Goal: Check status: Check status

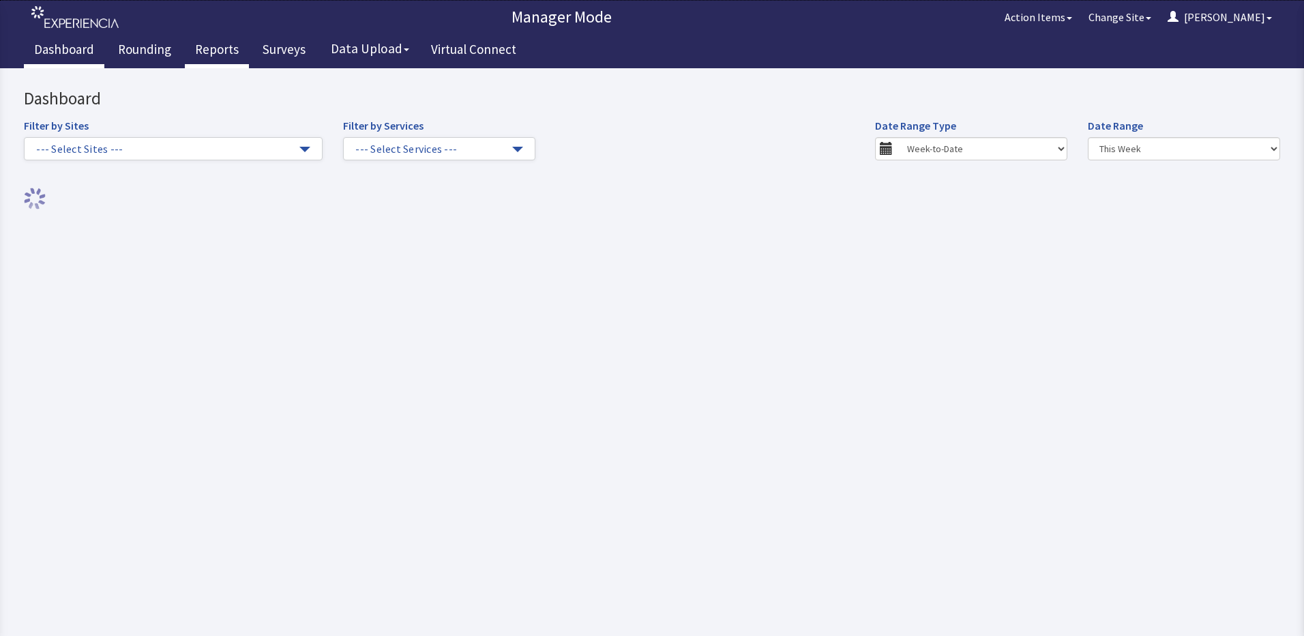
click at [206, 51] on link "Reports" at bounding box center [217, 51] width 64 height 34
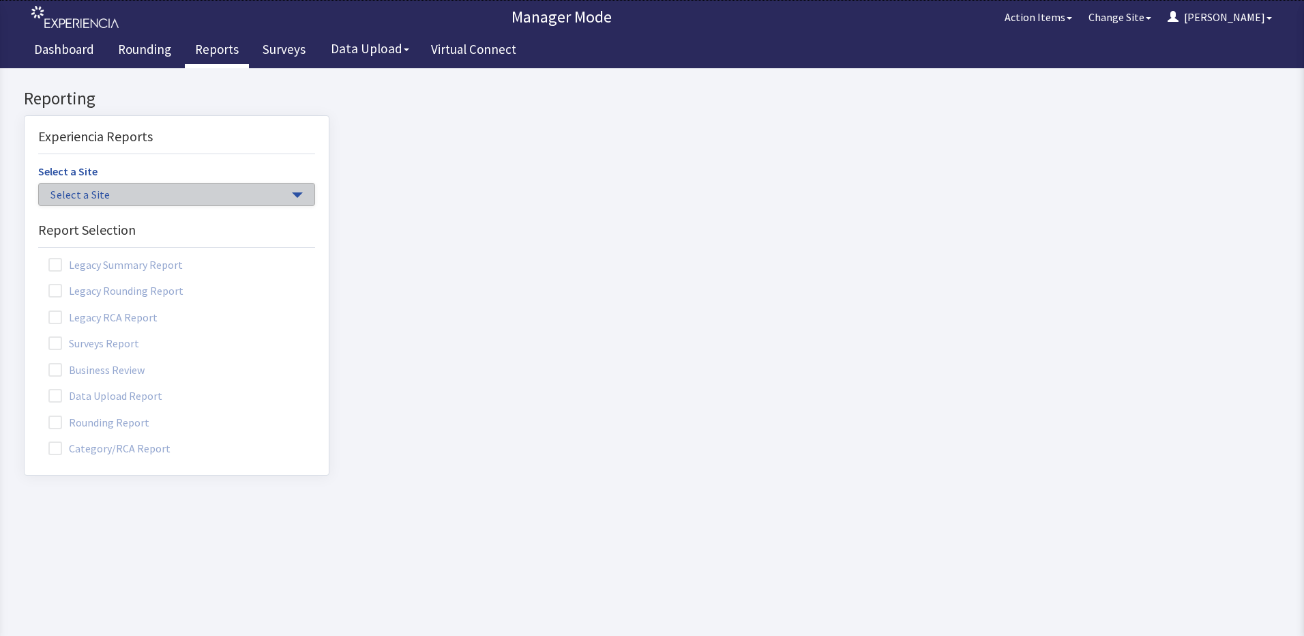
click at [282, 190] on button "Select a Site" at bounding box center [176, 194] width 277 height 23
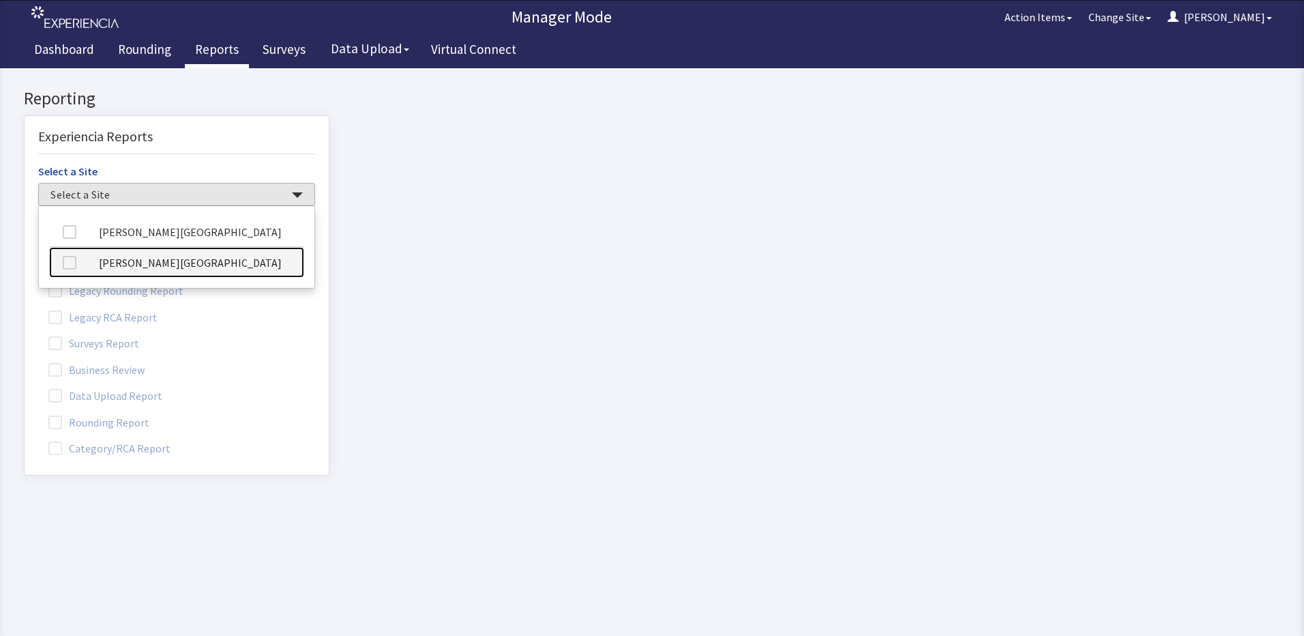
click at [222, 263] on link "[PERSON_NAME][GEOGRAPHIC_DATA]" at bounding box center [176, 262] width 255 height 31
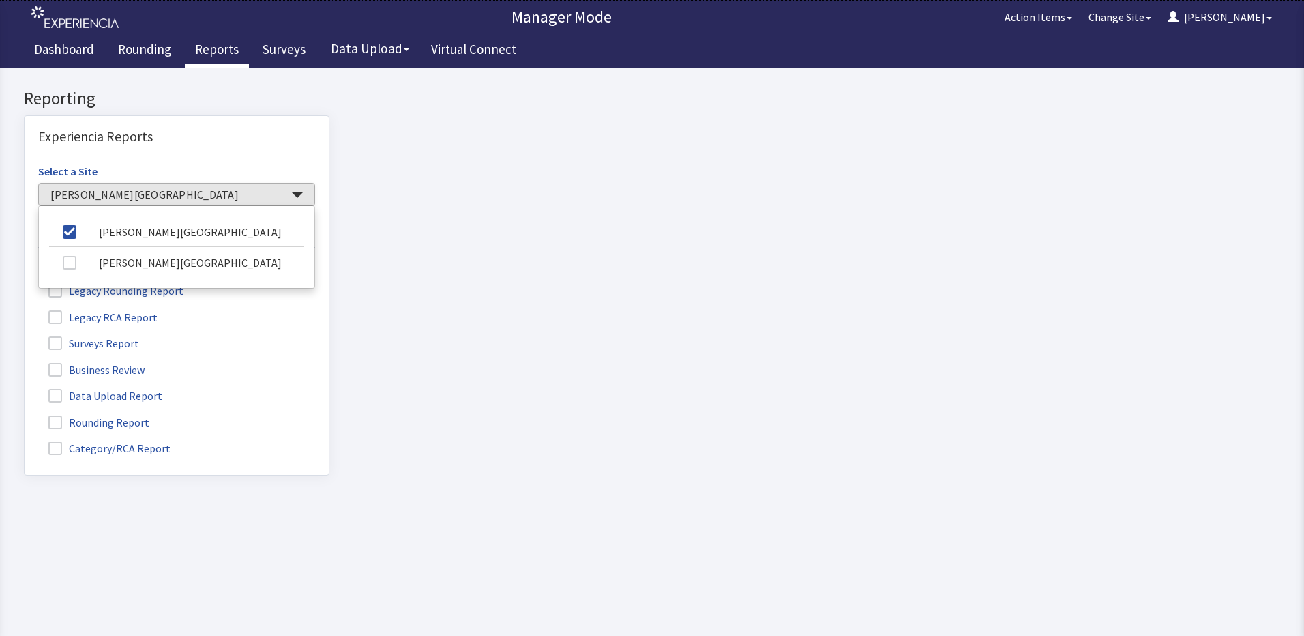
click at [112, 423] on label "Rounding Report" at bounding box center [100, 422] width 125 height 18
click at [25, 415] on input "Rounding Report" at bounding box center [25, 415] width 0 height 0
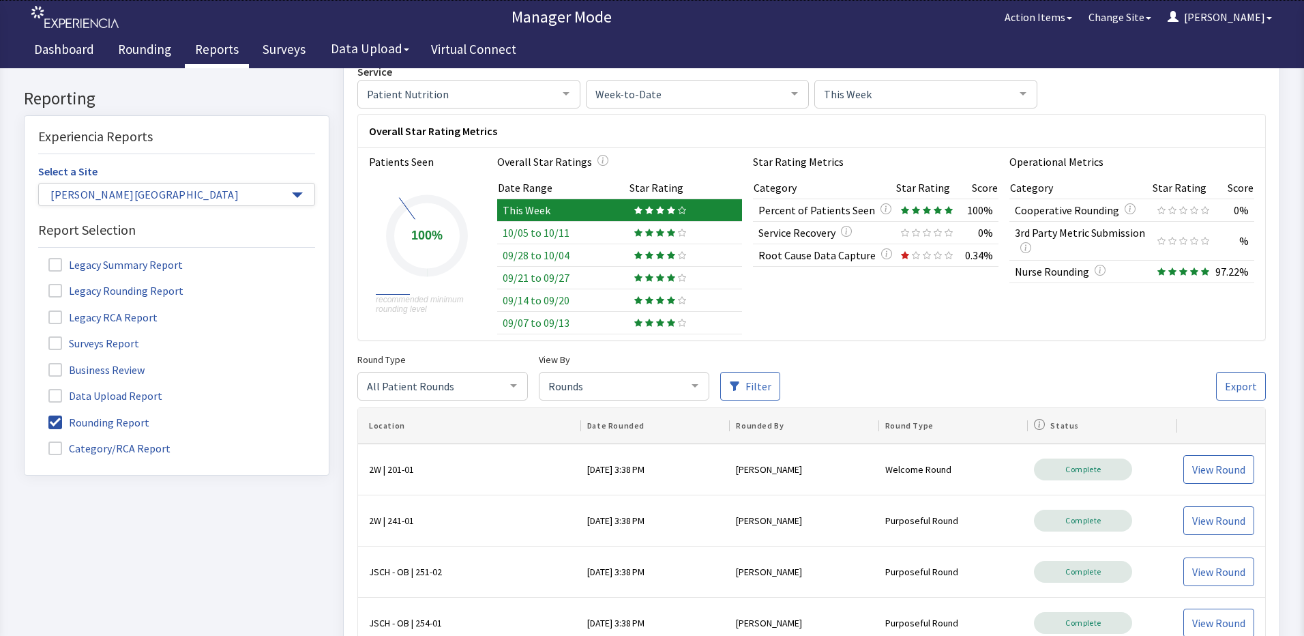
scroll to position [136, 0]
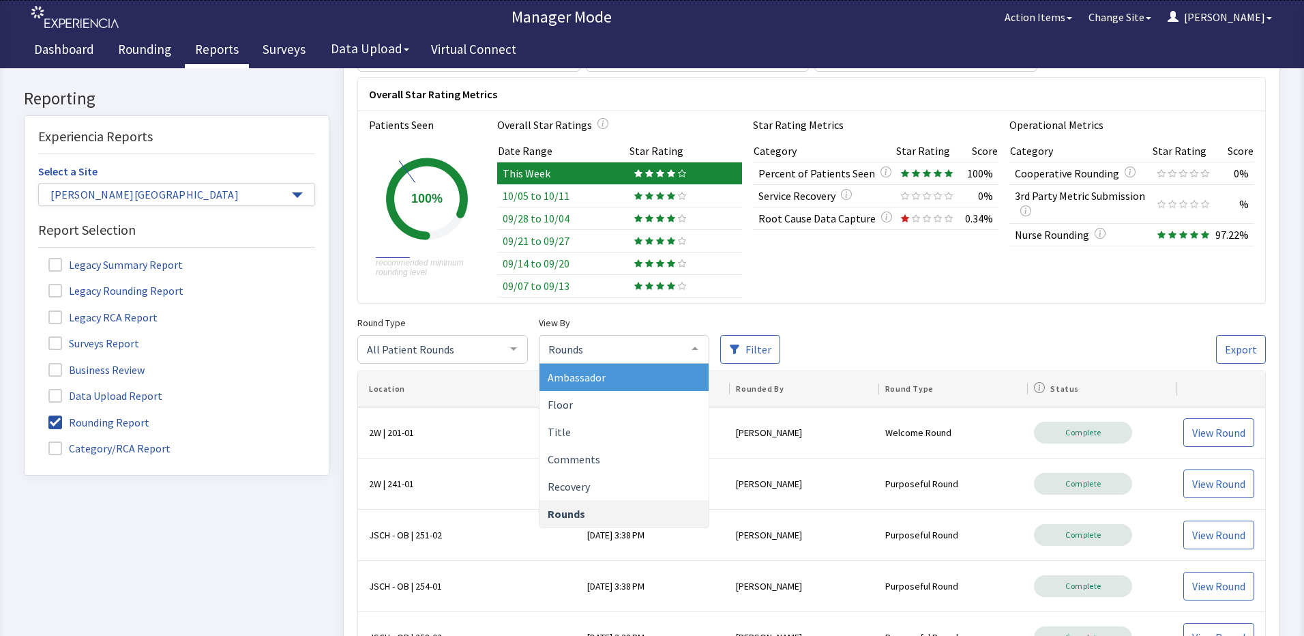
click at [610, 346] on span "Rounds" at bounding box center [613, 348] width 136 height 15
click at [608, 382] on span "Ambassador" at bounding box center [623, 376] width 169 height 27
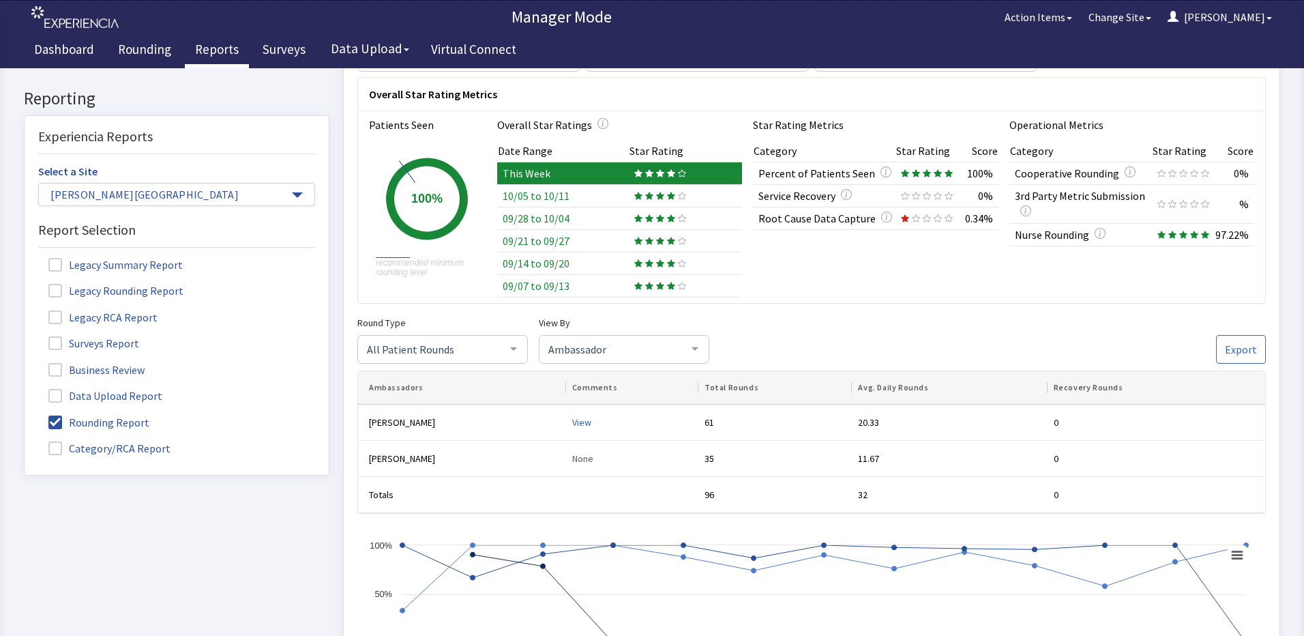
click at [599, 194] on td "10/05 to 10/11" at bounding box center [563, 196] width 132 height 23
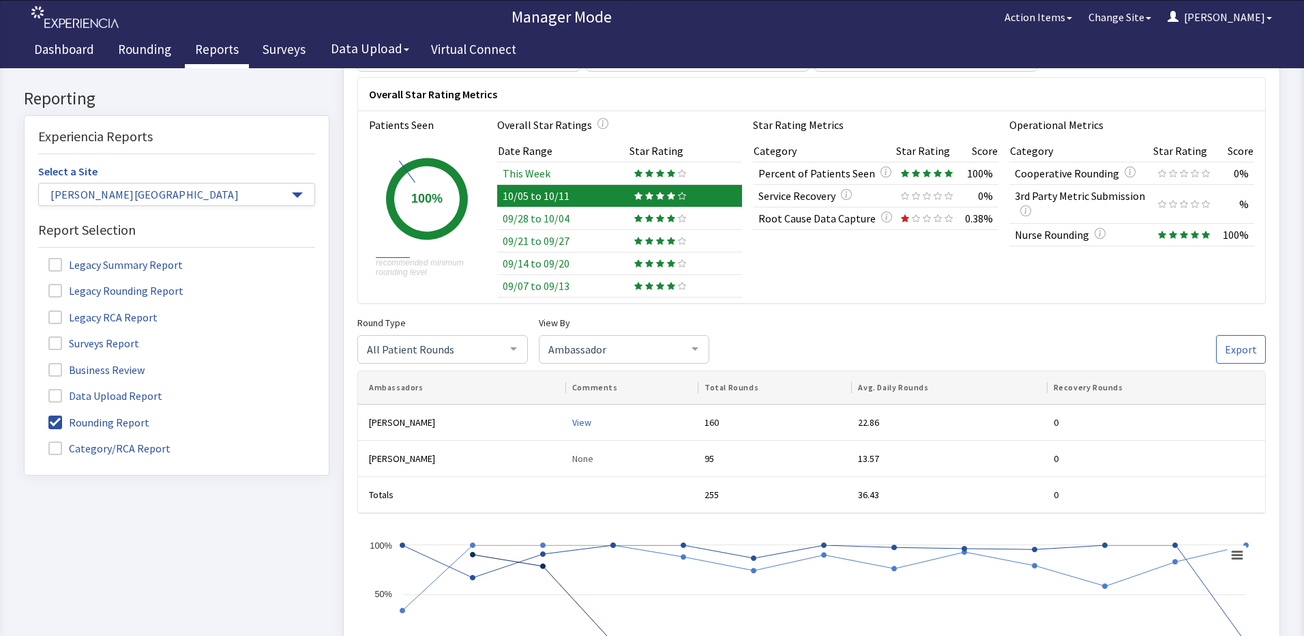
click at [595, 173] on td "This Week" at bounding box center [563, 173] width 132 height 23
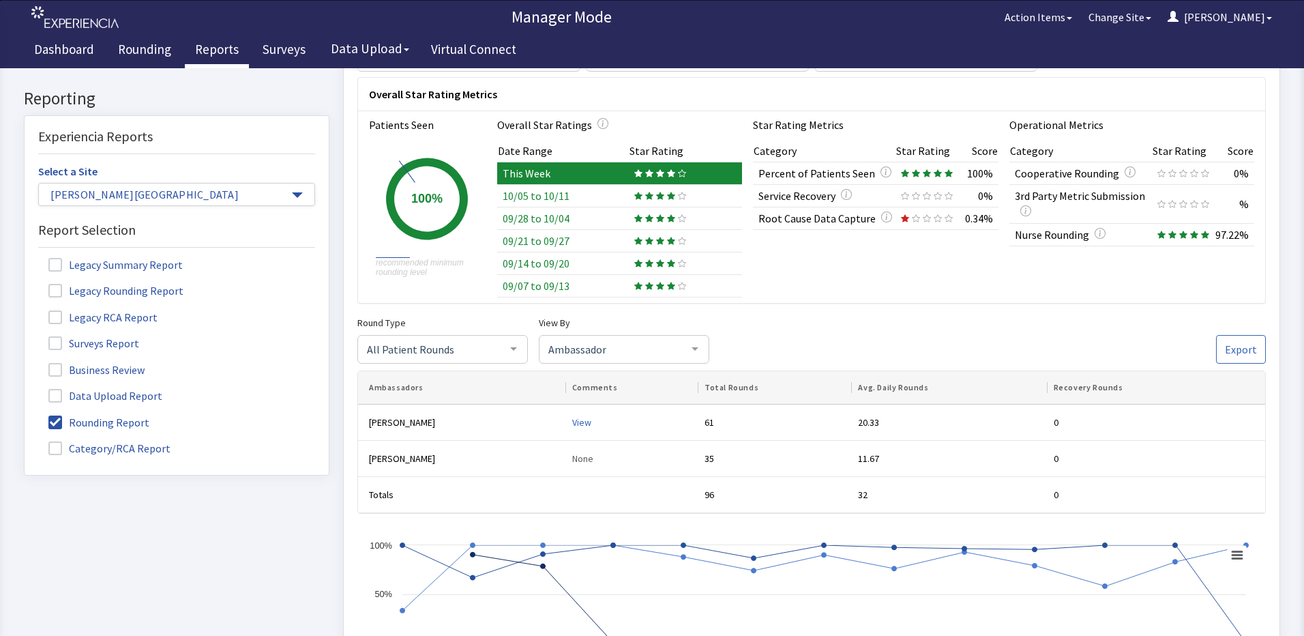
click at [560, 242] on td "09/21 to 09/27" at bounding box center [563, 241] width 132 height 23
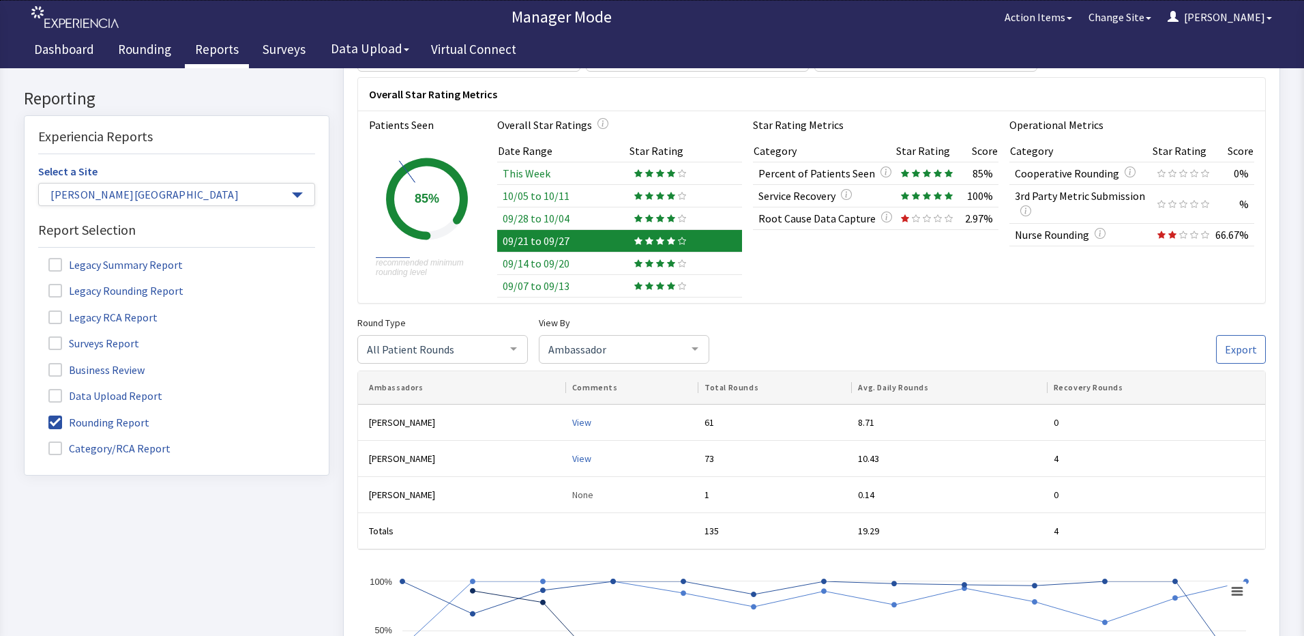
click at [548, 170] on td "This Week" at bounding box center [563, 173] width 132 height 23
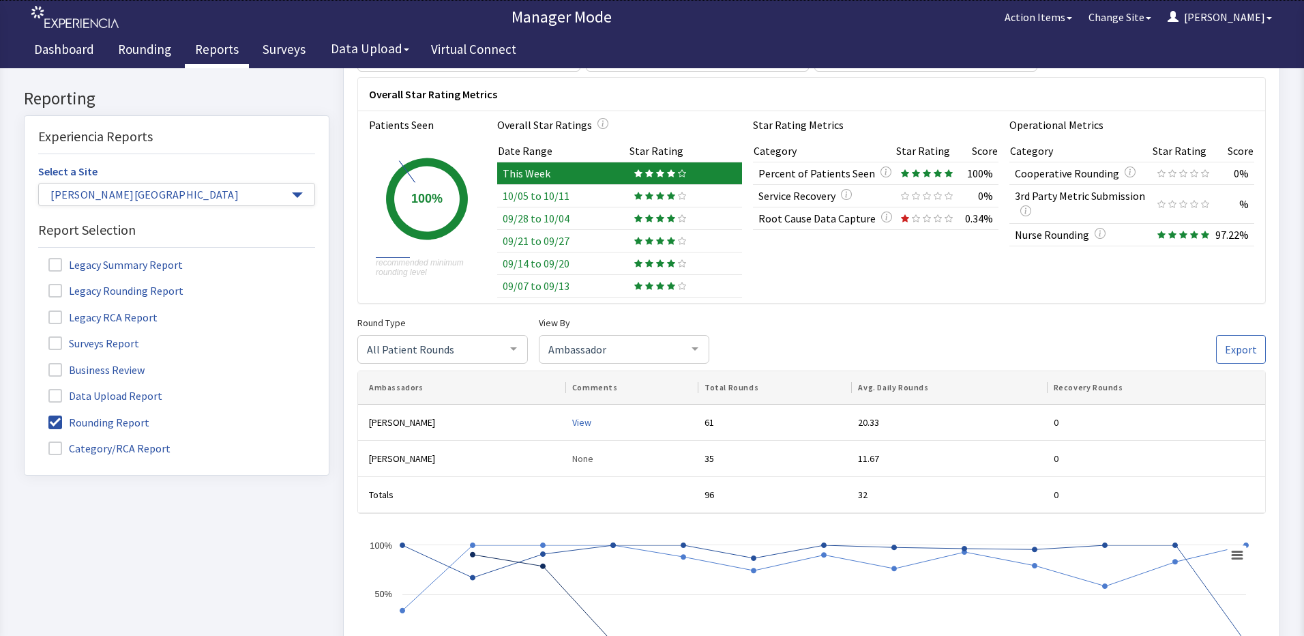
click at [533, 198] on td "10/05 to 10/11" at bounding box center [563, 196] width 132 height 23
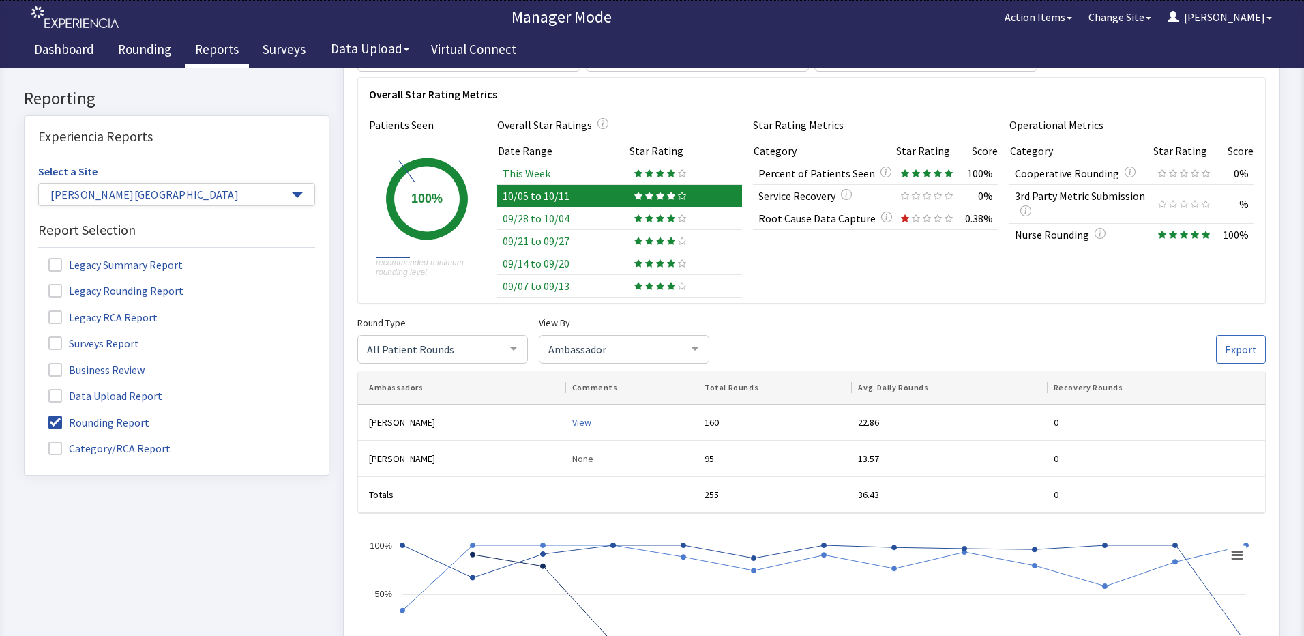
click at [531, 215] on td "09/28 to 10/04" at bounding box center [563, 218] width 132 height 23
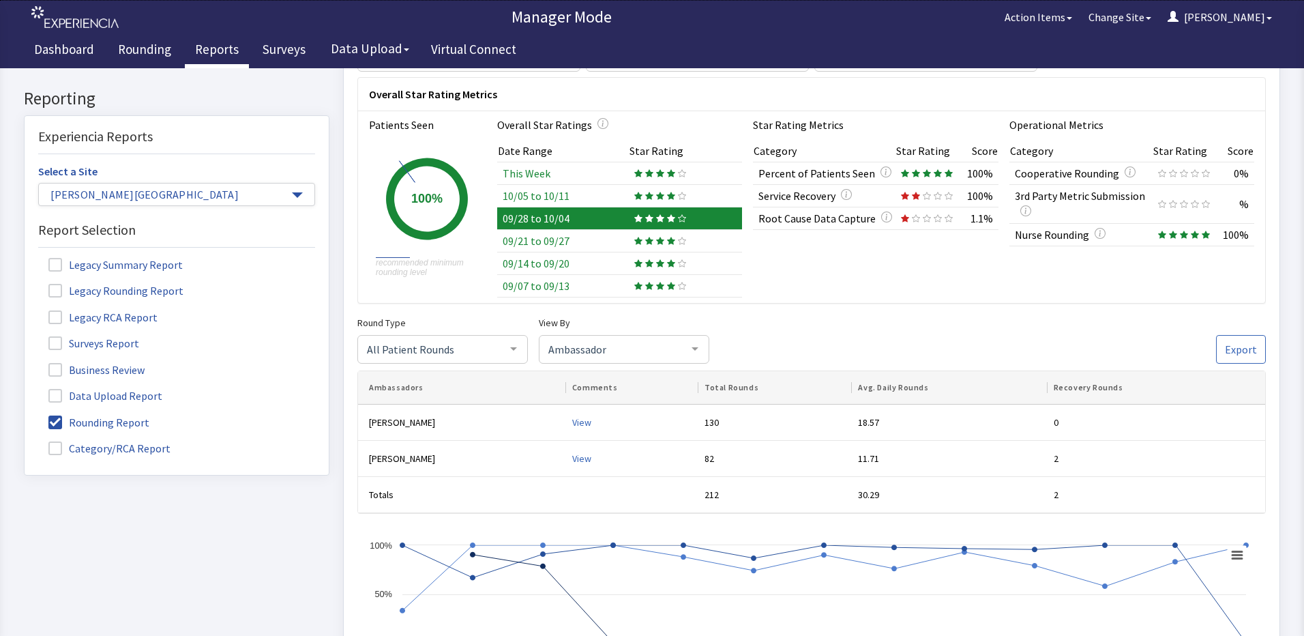
click at [531, 173] on td "This Week" at bounding box center [563, 173] width 132 height 23
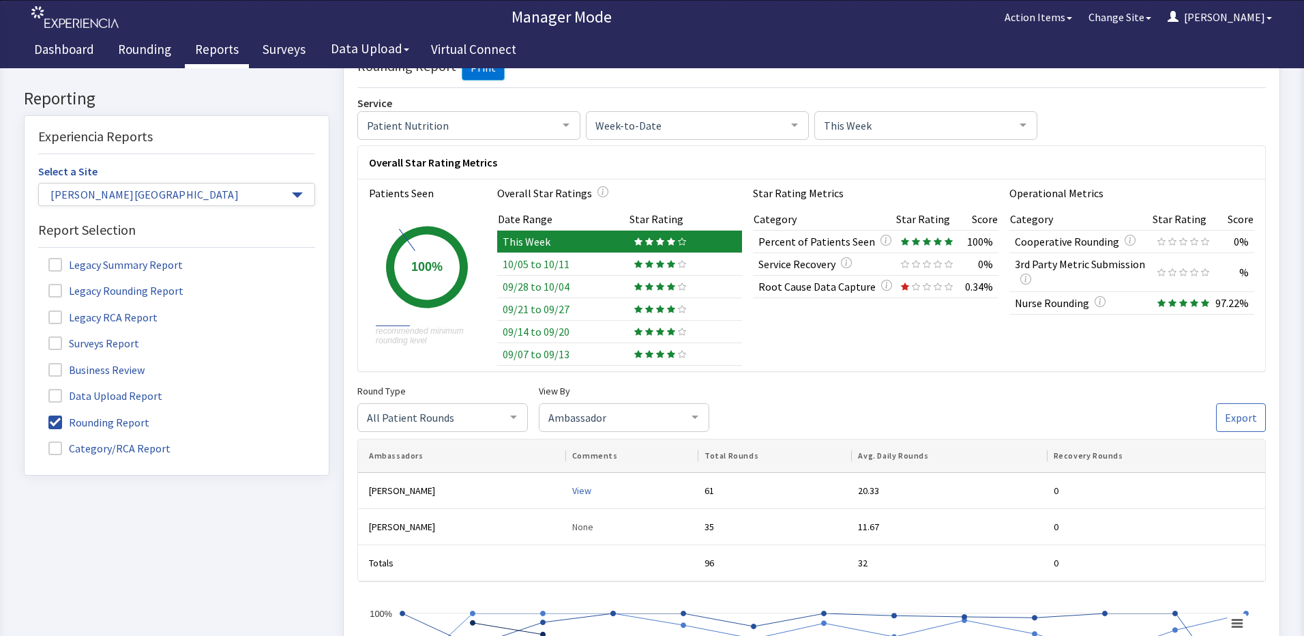
scroll to position [0, 0]
